Goal: Information Seeking & Learning: Learn about a topic

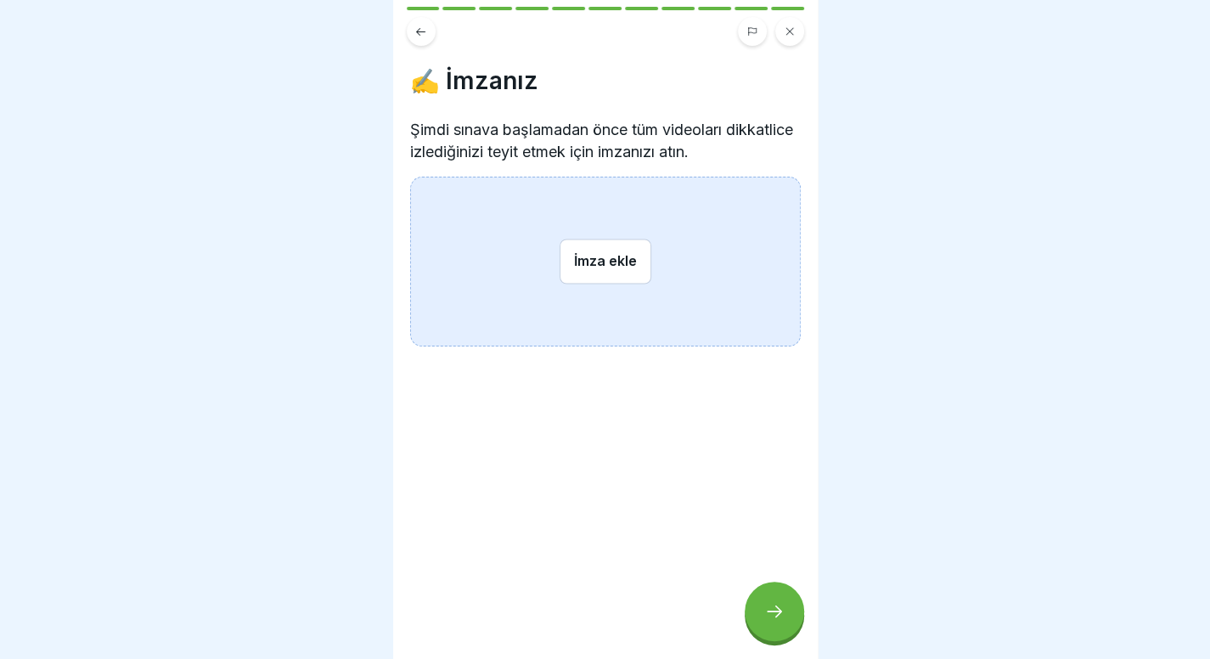
click at [433, 35] on button at bounding box center [421, 31] width 29 height 29
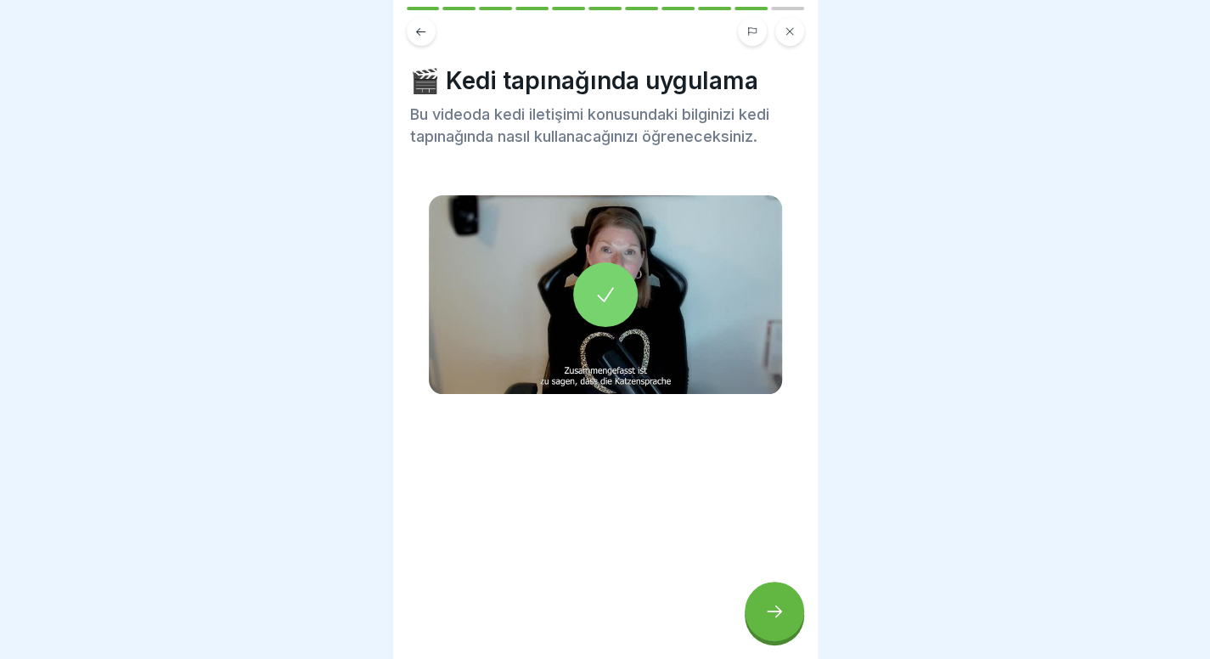
click at [786, 36] on icon at bounding box center [790, 31] width 10 height 10
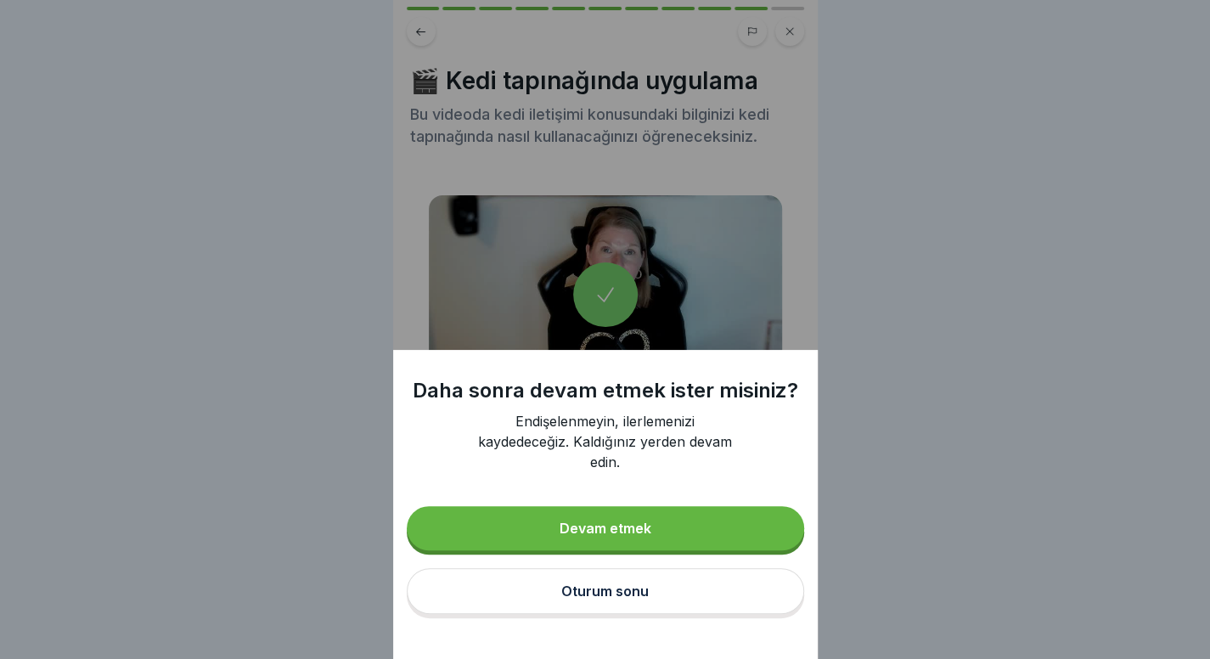
click at [639, 595] on button "Oturum sonu" at bounding box center [605, 591] width 397 height 46
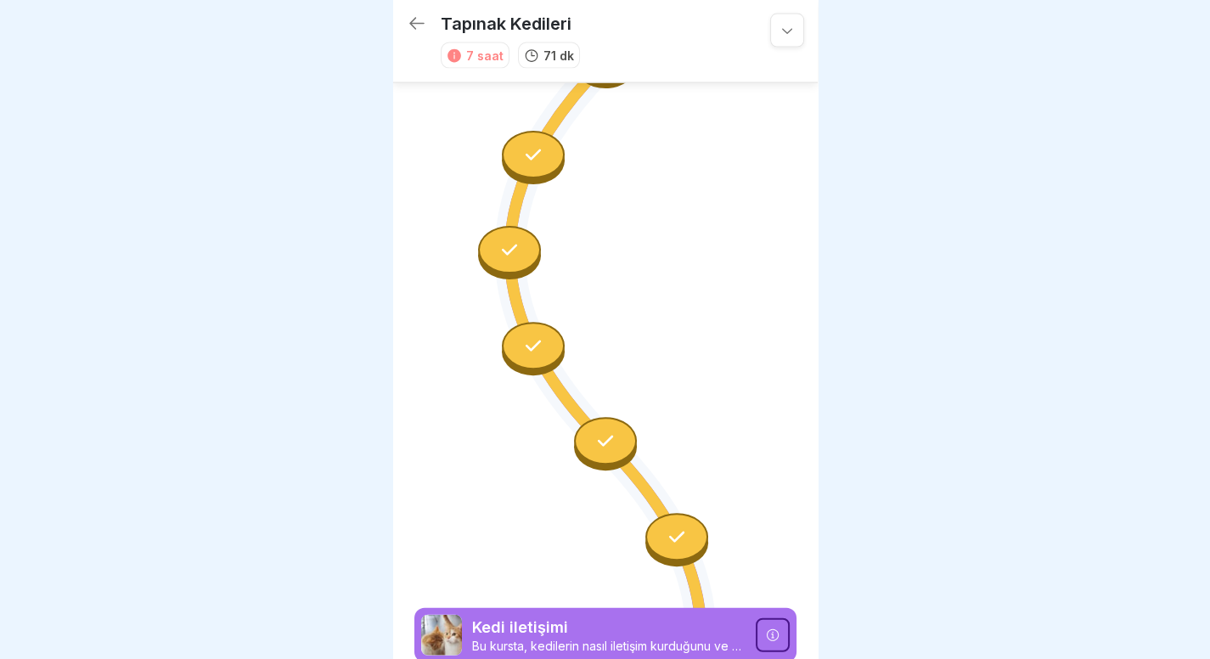
scroll to position [2084, 0]
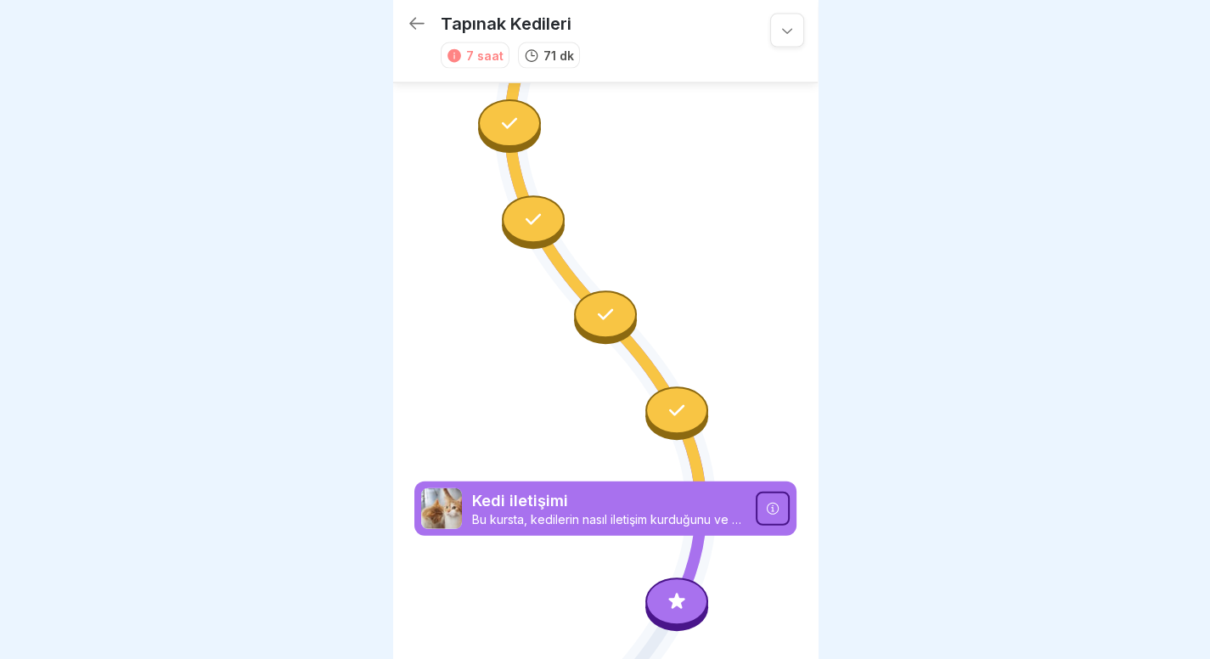
click at [421, 22] on div "Tapınak Kedileri 7 saat 71 dk" at bounding box center [582, 41] width 350 height 55
click at [413, 14] on icon at bounding box center [417, 24] width 20 height 20
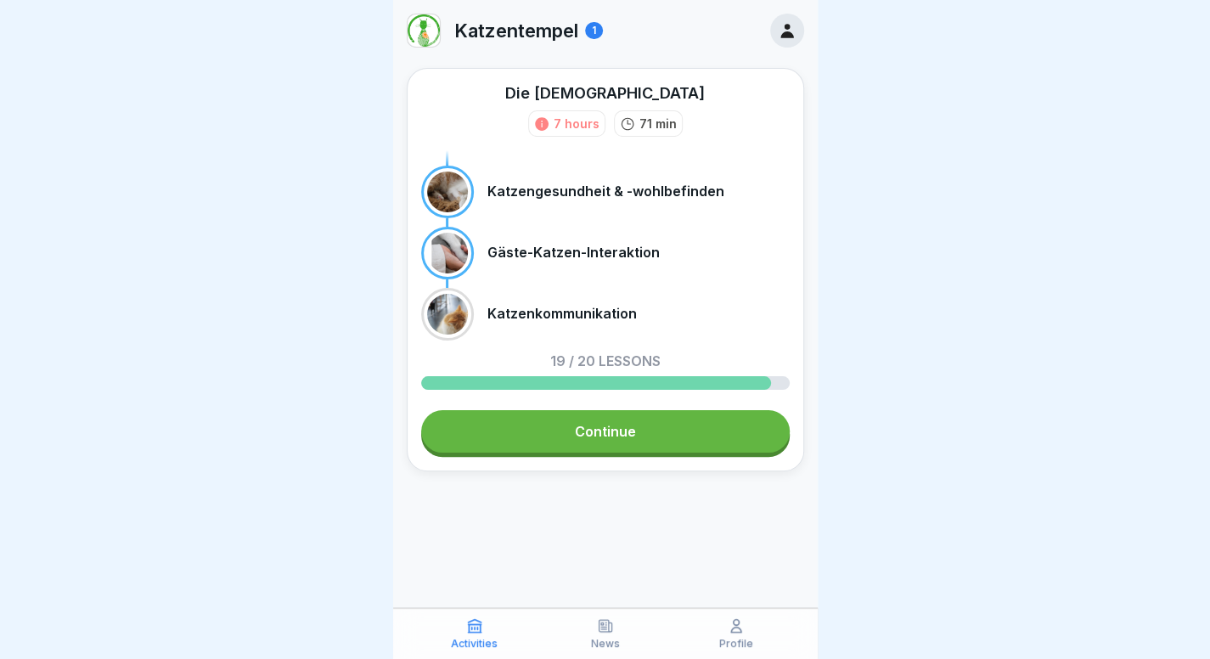
click at [253, 397] on div at bounding box center [605, 329] width 1210 height 659
click at [656, 436] on link "Continue" at bounding box center [605, 431] width 369 height 42
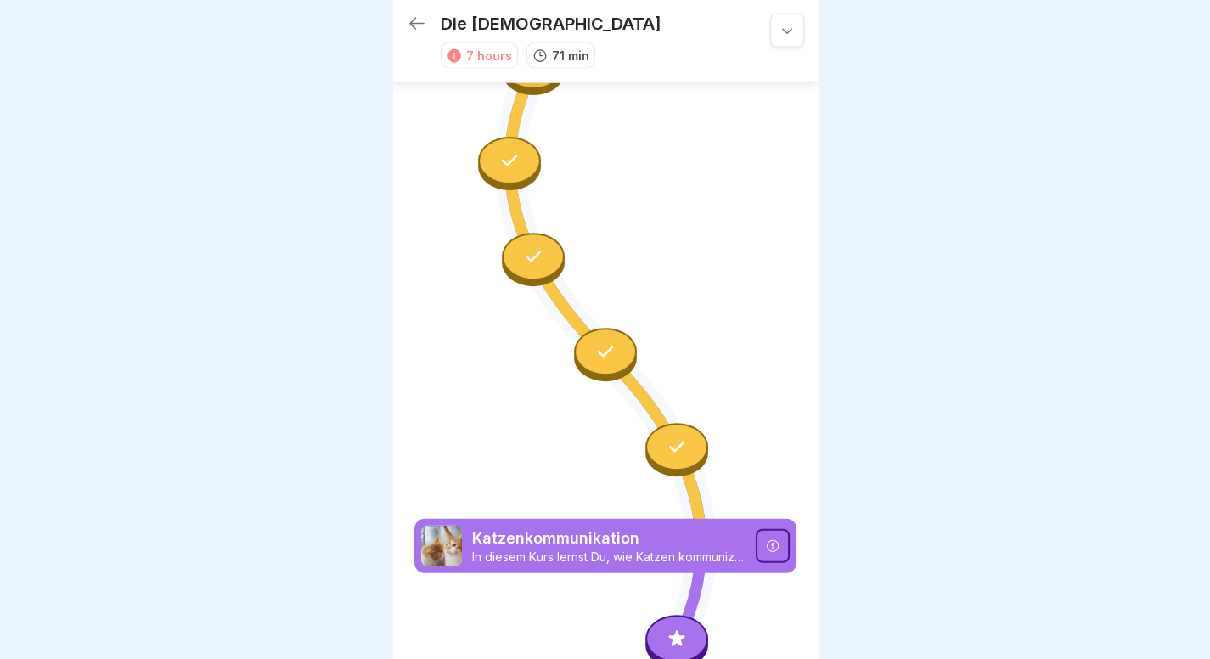
scroll to position [2084, 0]
